Goal: Task Accomplishment & Management: Use online tool/utility

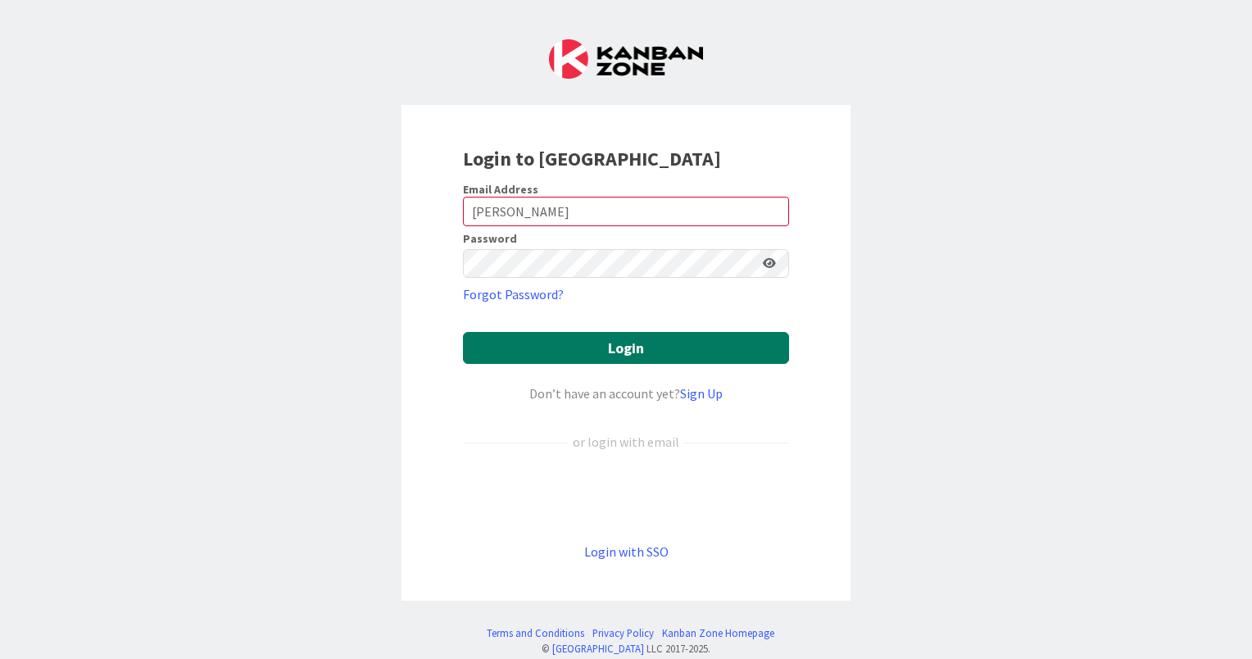
click at [579, 349] on button "Login" at bounding box center [626, 348] width 326 height 32
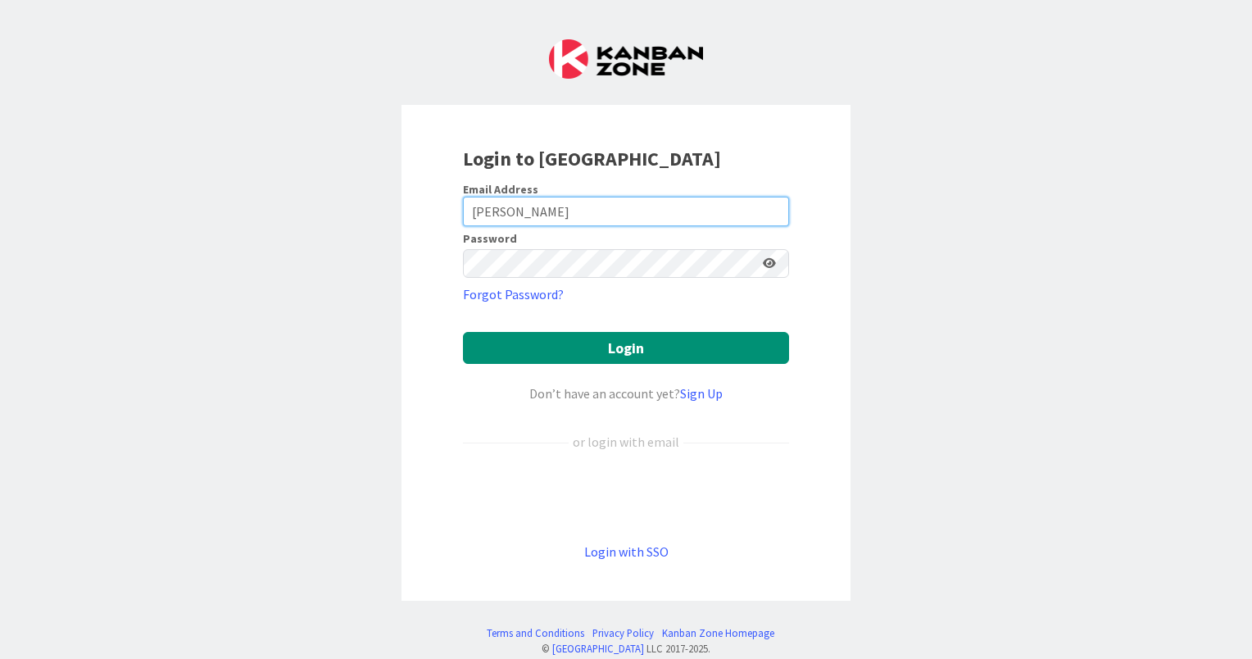
click at [542, 212] on input "Dias" at bounding box center [626, 211] width 326 height 29
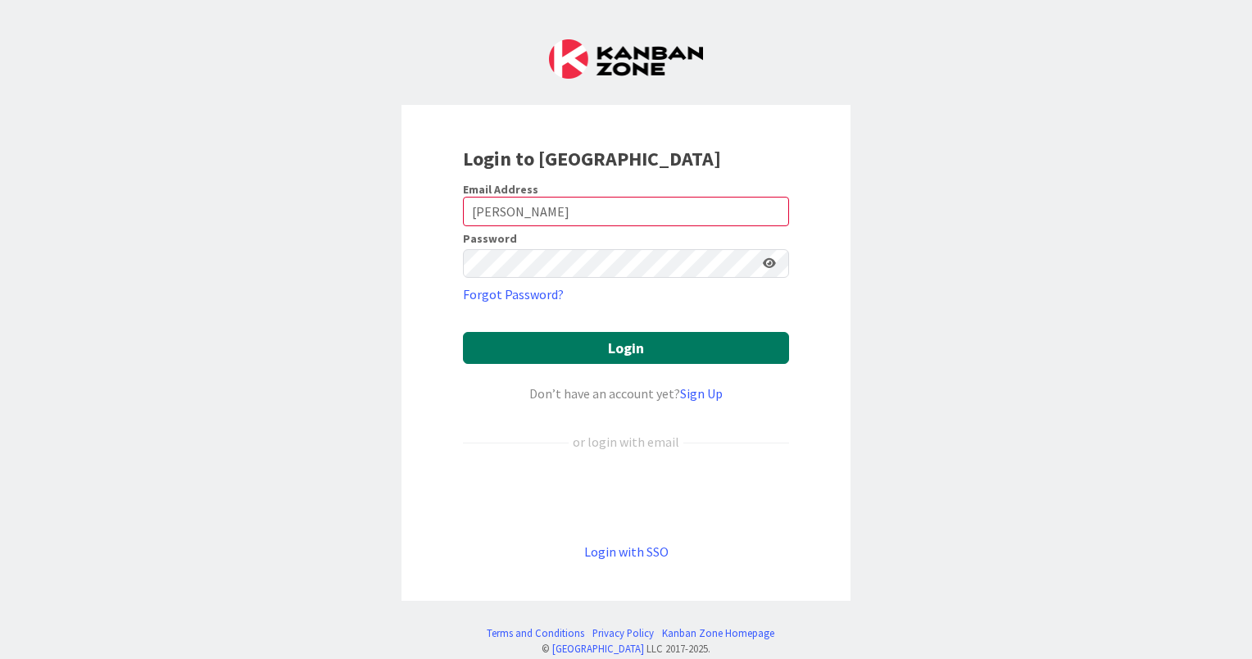
click at [580, 348] on button "Login" at bounding box center [626, 348] width 326 height 32
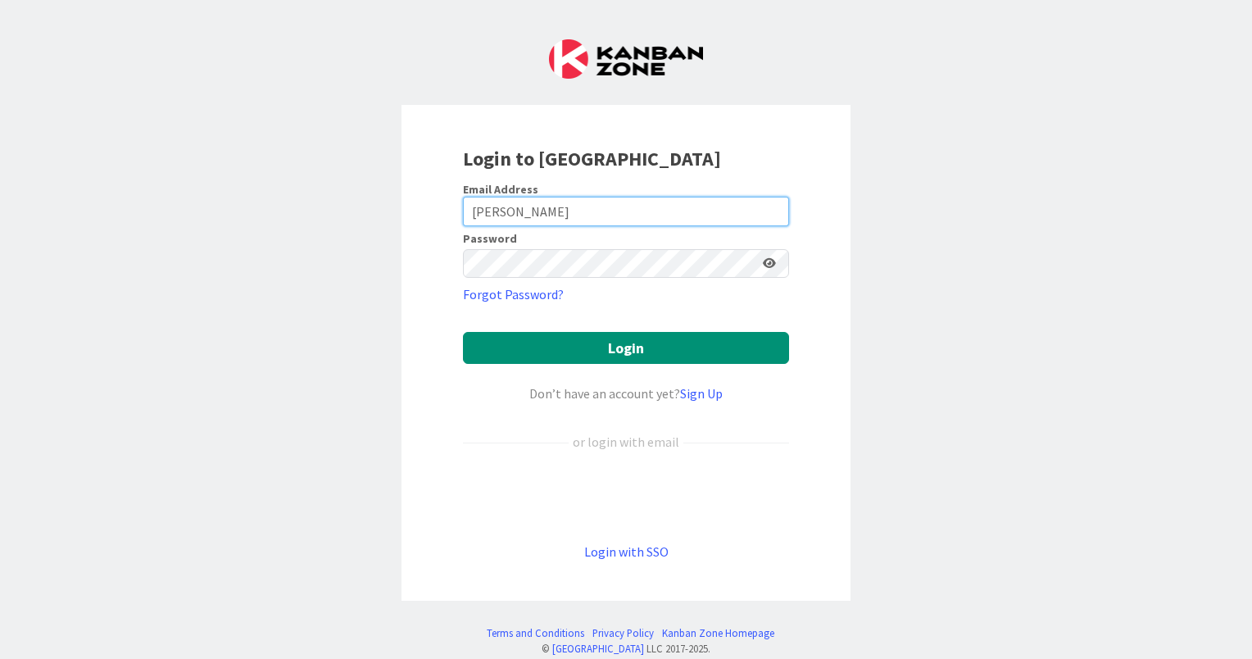
click at [551, 216] on input "Dias" at bounding box center [626, 211] width 326 height 29
drag, startPoint x: 567, startPoint y: 211, endPoint x: 415, endPoint y: 208, distance: 151.6
click at [415, 208] on div "Login to Kanban Zone Email Address Dias Password Forgot Password? Login Don’t h…" at bounding box center [625, 353] width 449 height 497
type input "luis.m.dias@igfej.mj.pt"
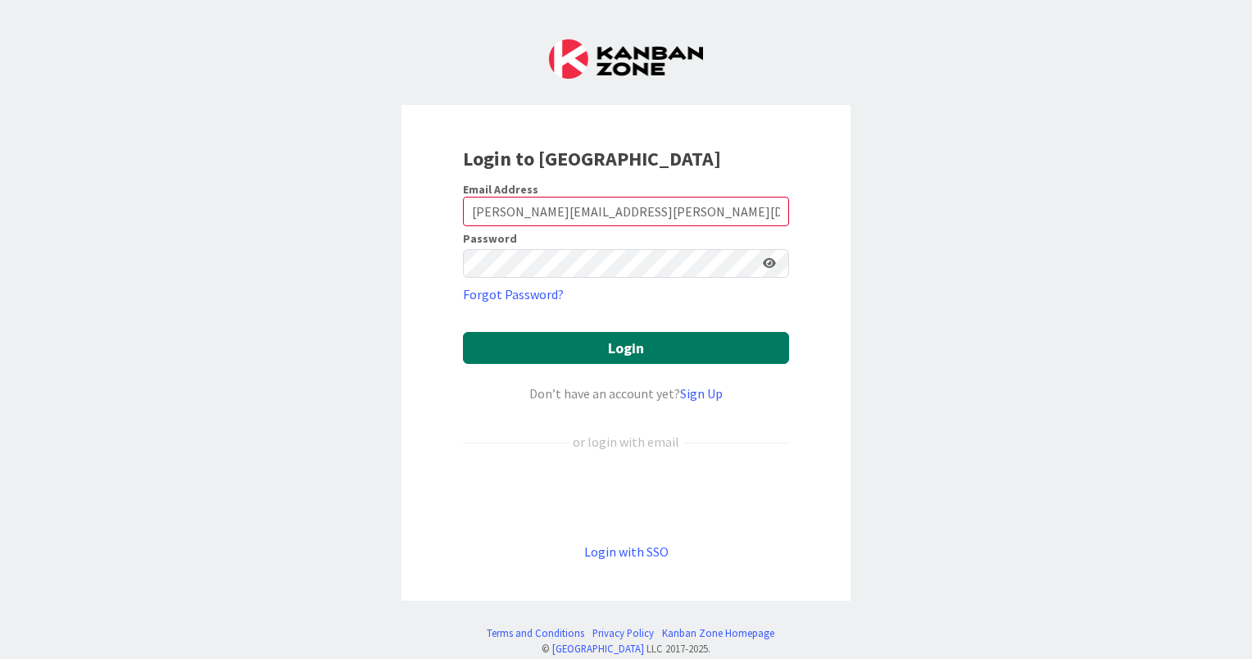
click at [774, 350] on button "Login" at bounding box center [626, 348] width 326 height 32
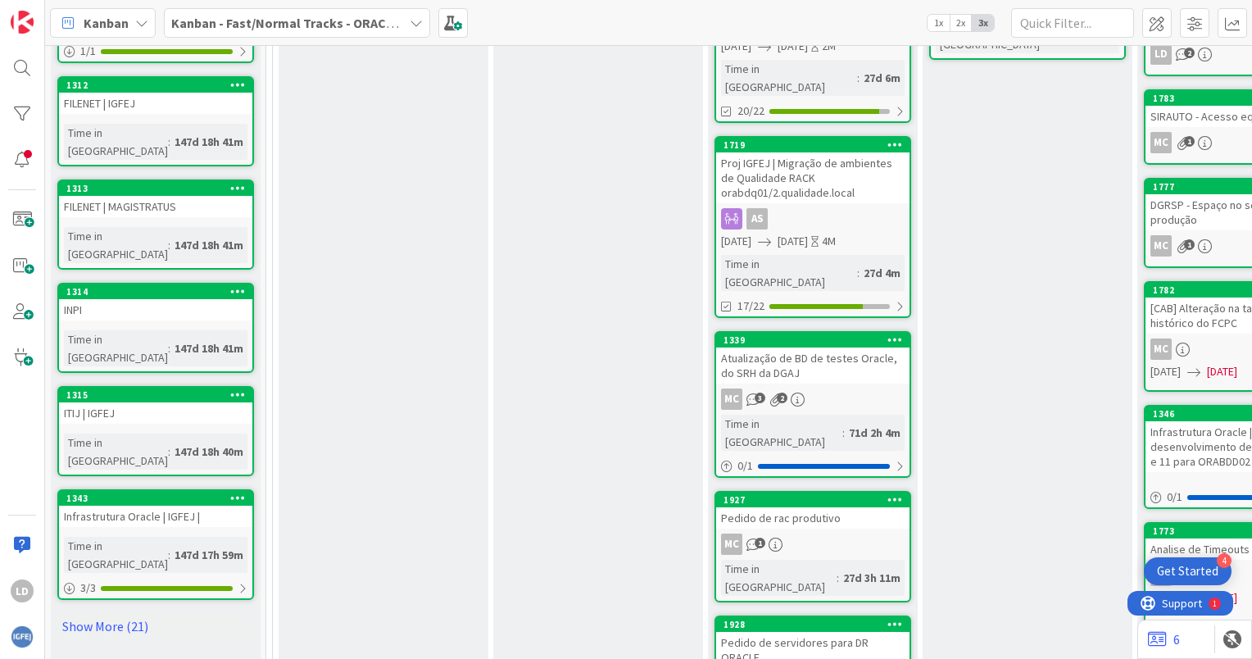
scroll to position [737, 0]
